Goal: Information Seeking & Learning: Learn about a topic

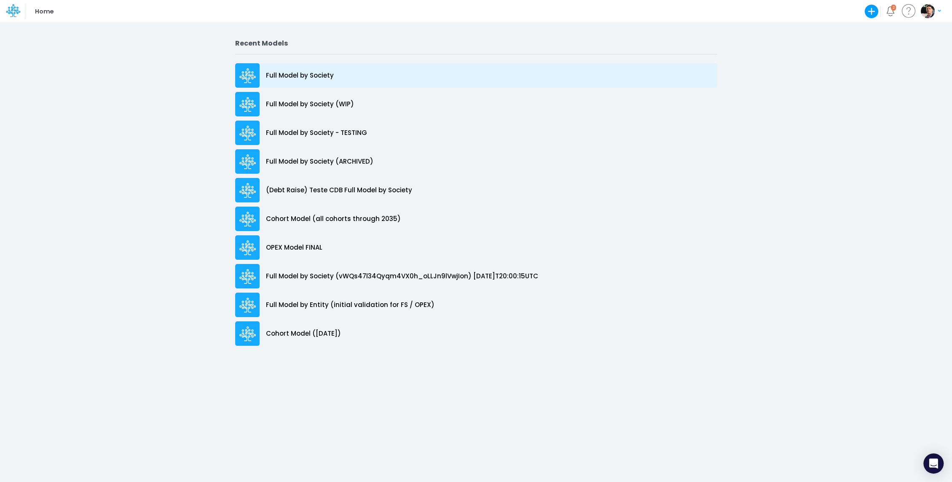
click at [300, 75] on p "Full Model by Society" at bounding box center [300, 76] width 68 height 10
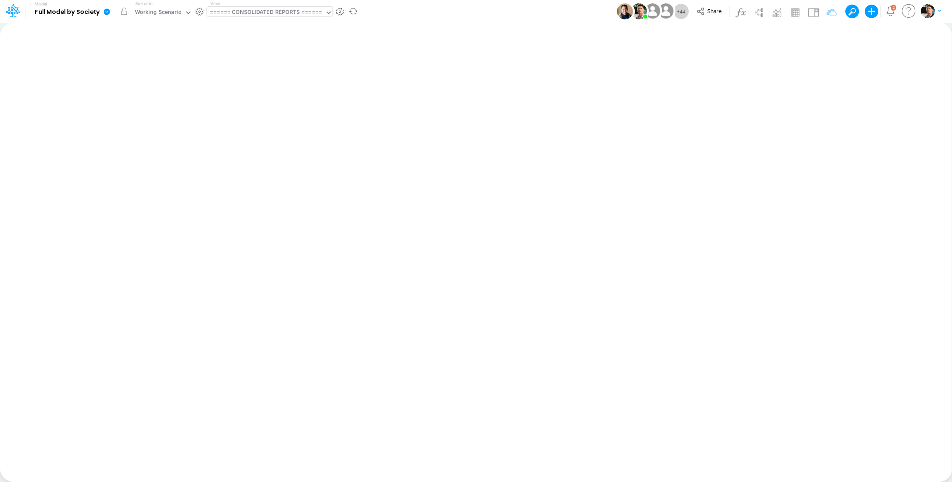
click at [277, 14] on div "====== CONSOLIDATED REPORTS ======" at bounding box center [266, 13] width 112 height 10
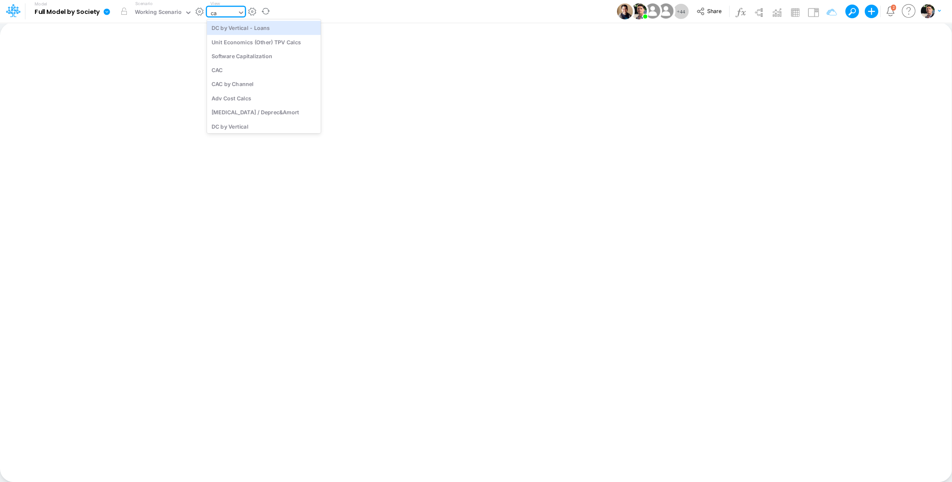
type input "cac"
